Goal: Find specific page/section: Find specific page/section

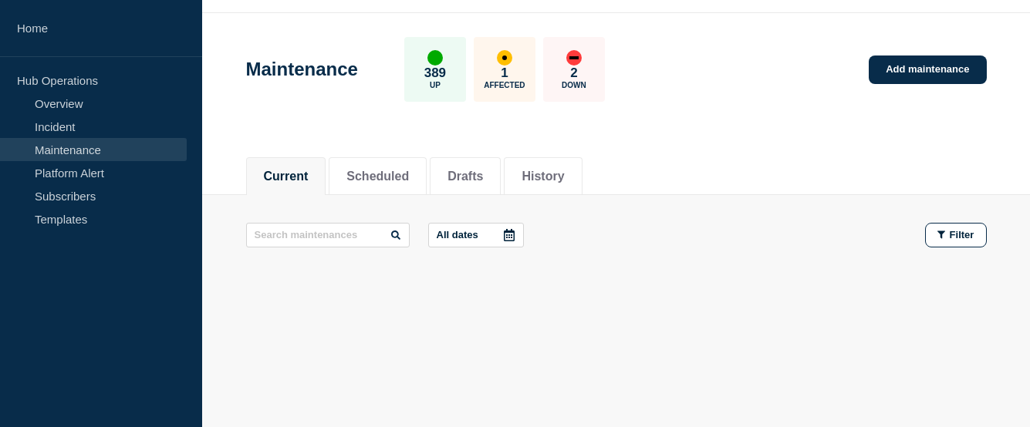
scroll to position [44, 0]
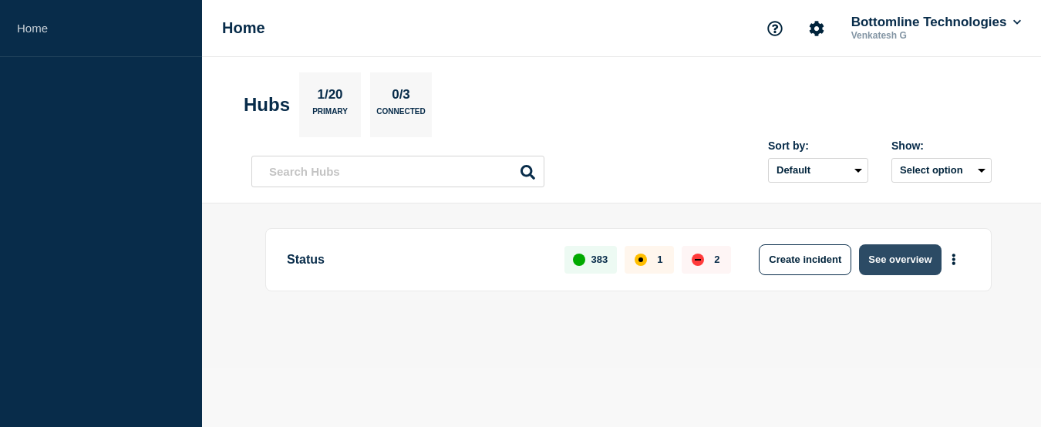
click at [906, 248] on button "See overview" at bounding box center [900, 259] width 82 height 31
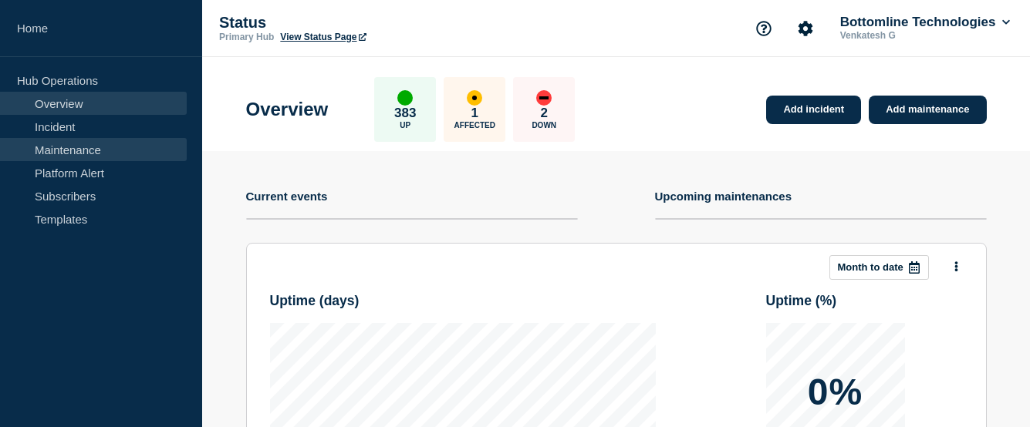
click at [74, 147] on link "Maintenance" at bounding box center [93, 149] width 187 height 23
